Goal: Task Accomplishment & Management: Complete application form

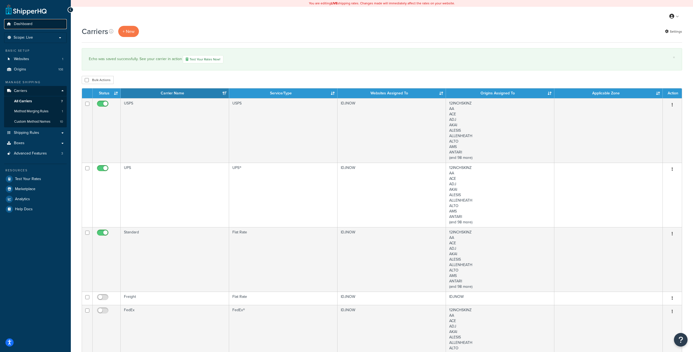
click at [26, 25] on span "Dashboard" at bounding box center [23, 24] width 19 height 5
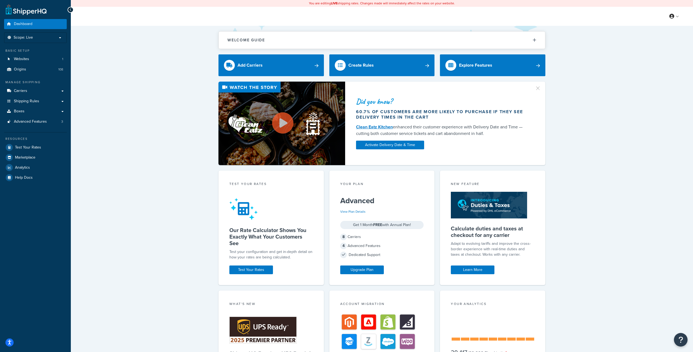
click at [143, 81] on div "Welcome Guide ShipperHQ: An Overview Carrier Setup Shipping Rules Overview Comm…" at bounding box center [382, 229] width 622 height 407
click at [25, 112] on link "Boxes" at bounding box center [35, 112] width 63 height 10
click at [50, 111] on link "Boxes" at bounding box center [35, 112] width 63 height 10
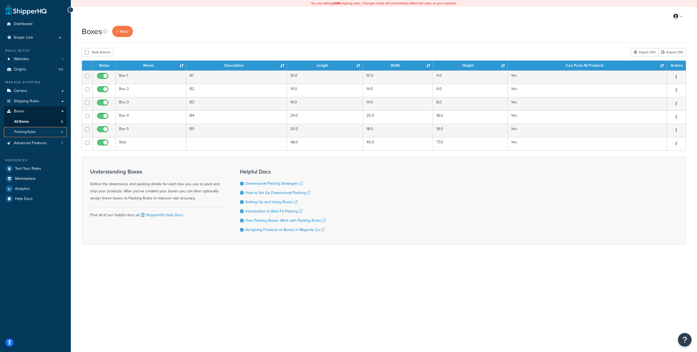
click at [35, 131] on span "Packing Rules" at bounding box center [25, 132] width 22 height 5
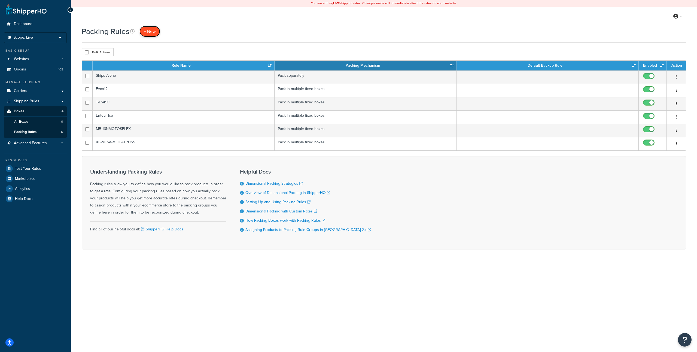
click at [153, 31] on span "+ New" at bounding box center [150, 31] width 12 height 6
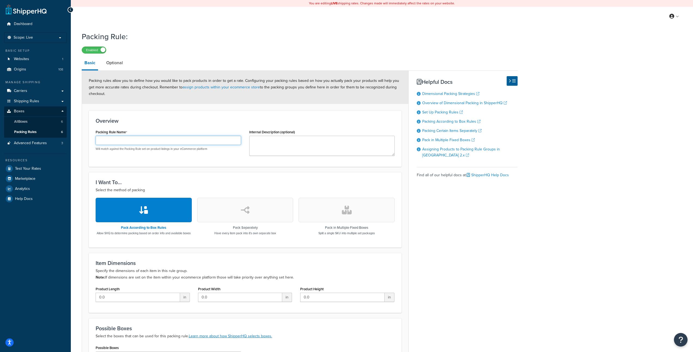
click at [135, 141] on input "Packing Rule Name" at bounding box center [168, 140] width 145 height 9
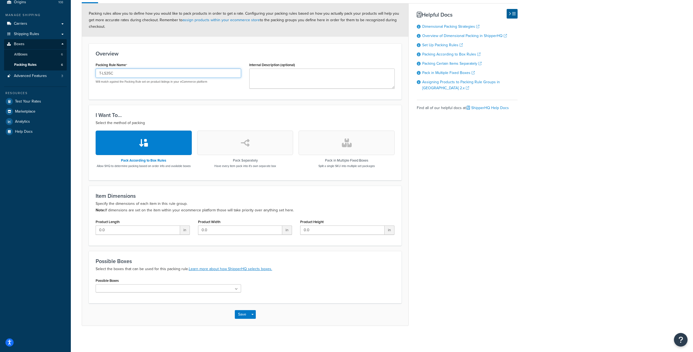
scroll to position [73, 0]
type input "T-LS35C"
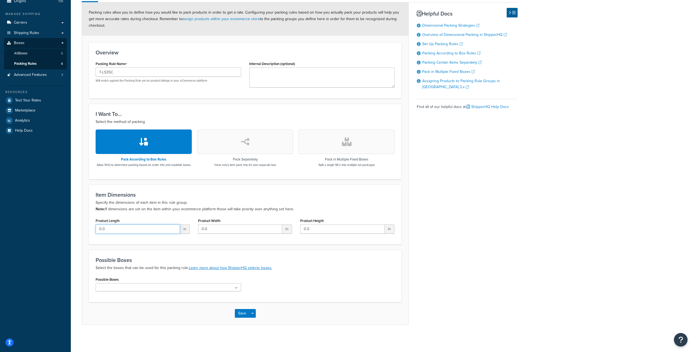
click at [131, 232] on input "0.0" at bounding box center [138, 229] width 84 height 9
drag, startPoint x: 124, startPoint y: 229, endPoint x: 74, endPoint y: 224, distance: 50.3
click at [74, 224] on div "Packing Rule: Enabled Basic Optional Packing rules allow you to define how you …" at bounding box center [382, 149] width 622 height 379
type input "5"
type input "60"
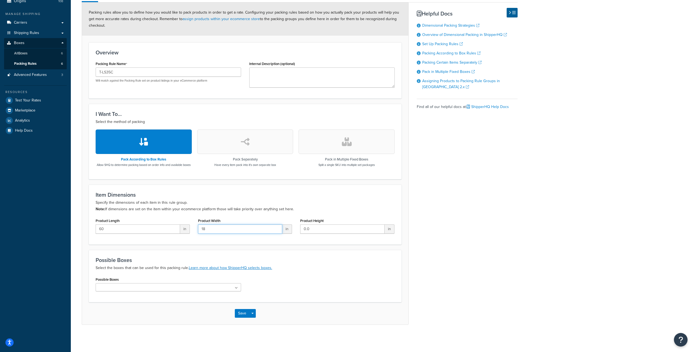
type input "18"
type input "12"
click at [327, 141] on button "button" at bounding box center [347, 142] width 96 height 25
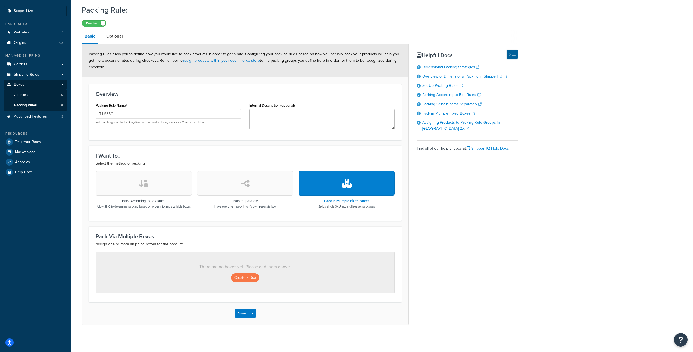
scroll to position [32, 0]
click at [249, 277] on button "Create a Box" at bounding box center [245, 278] width 28 height 9
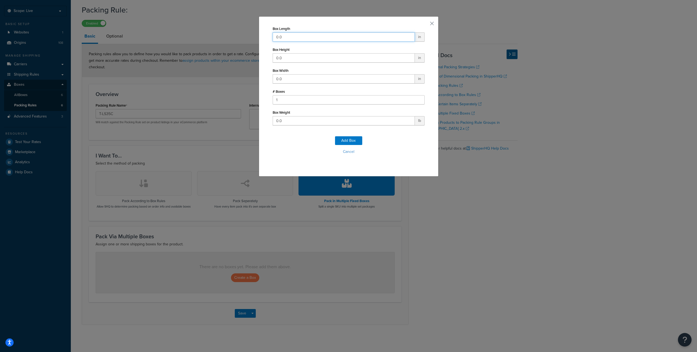
drag, startPoint x: 291, startPoint y: 36, endPoint x: 241, endPoint y: 33, distance: 50.0
click at [241, 33] on div "Box Length 0.0 in Box Height 0.0 in Box Width 0.0 in # Boxes 1 Box Weight 0.0 l…" at bounding box center [348, 176] width 697 height 352
type input "60"
type input "18"
type input "12"
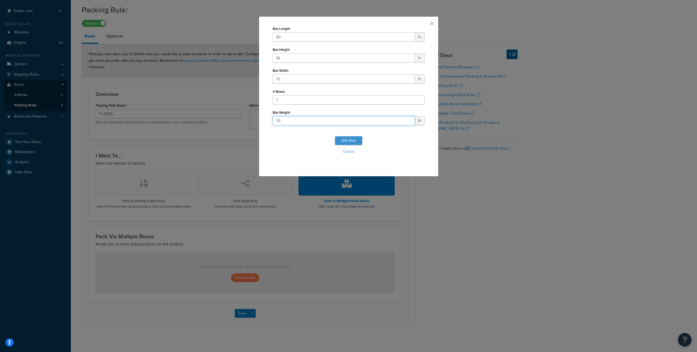
type input "70"
click at [344, 141] on button "Add Box" at bounding box center [348, 140] width 27 height 9
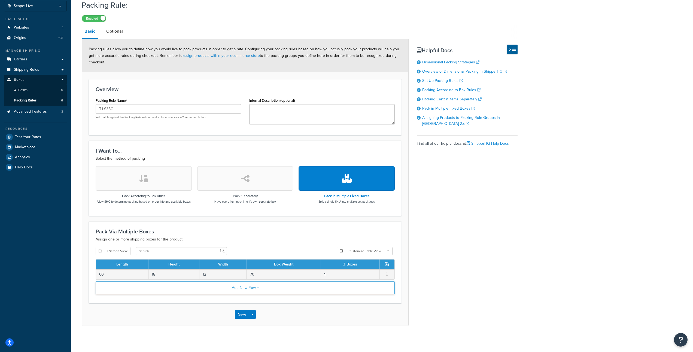
click at [249, 293] on button "Add New Row +" at bounding box center [245, 288] width 299 height 13
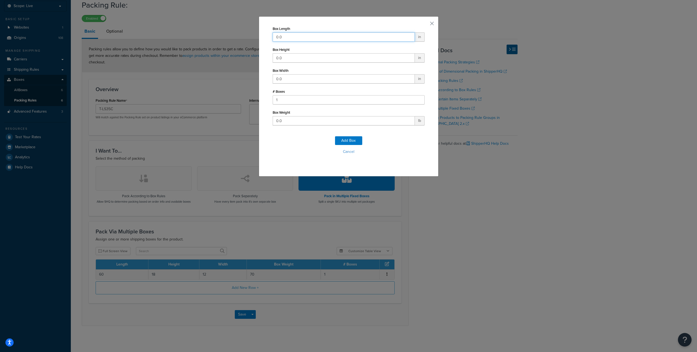
drag, startPoint x: 289, startPoint y: 35, endPoint x: 270, endPoint y: 33, distance: 19.2
click at [270, 33] on div "Box Length 0.0 in Box Height 0.0 in Box Width 0.0 in # Boxes 1 Box Weight 0.0 l…" at bounding box center [349, 96] width 180 height 160
type input "60"
type input "24"
type input "11"
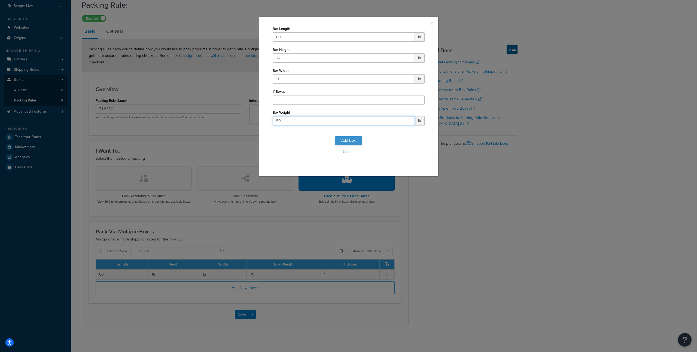
type input "50"
click at [343, 141] on button "Add Box" at bounding box center [348, 140] width 27 height 9
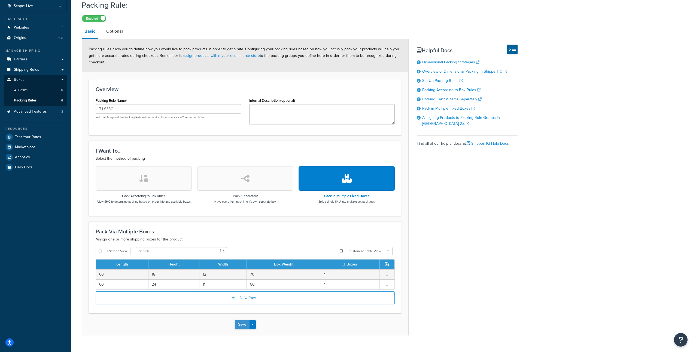
click at [243, 329] on button "Save" at bounding box center [242, 325] width 15 height 9
